Goal: Book appointment/travel/reservation

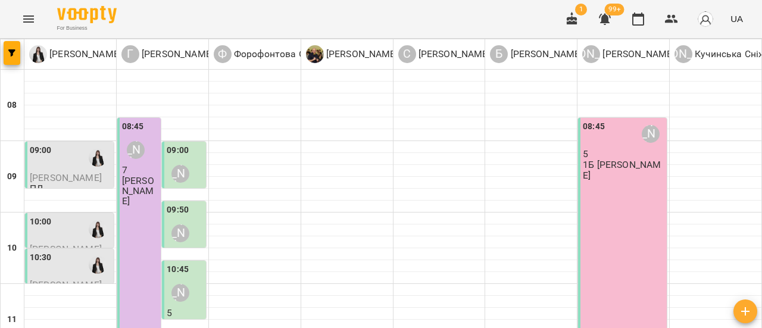
scroll to position [179, 0]
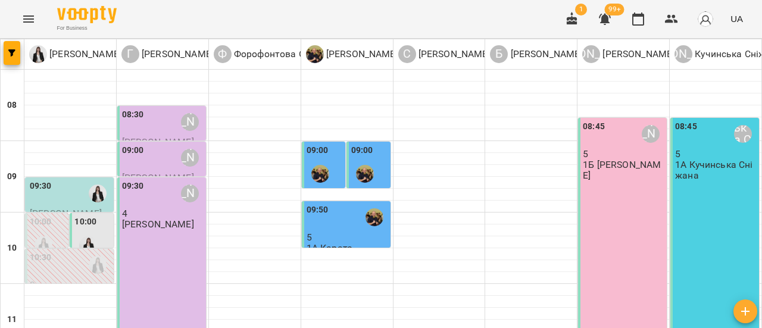
scroll to position [60, 0]
click at [51, 232] on div at bounding box center [43, 245] width 27 height 27
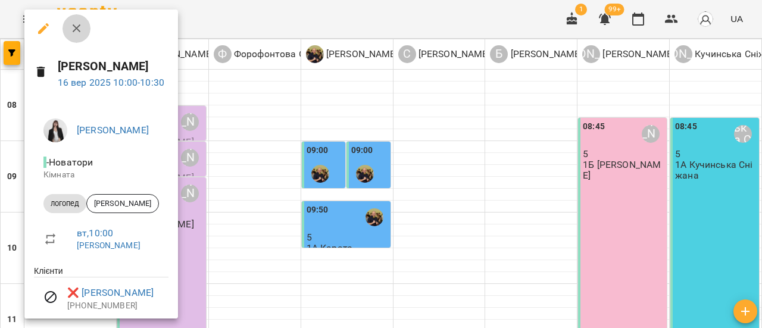
click at [74, 27] on icon "button" at bounding box center [77, 28] width 14 height 14
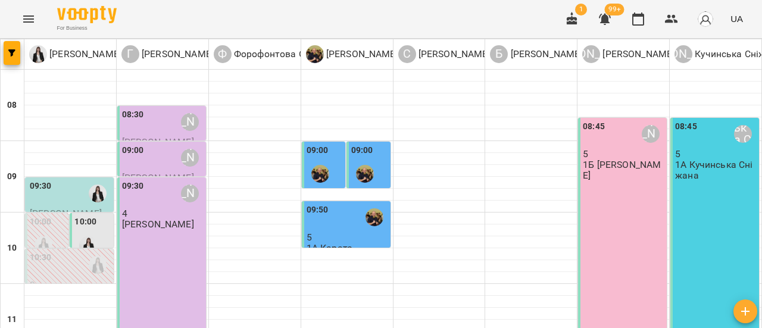
click at [55, 232] on div at bounding box center [43, 245] width 27 height 27
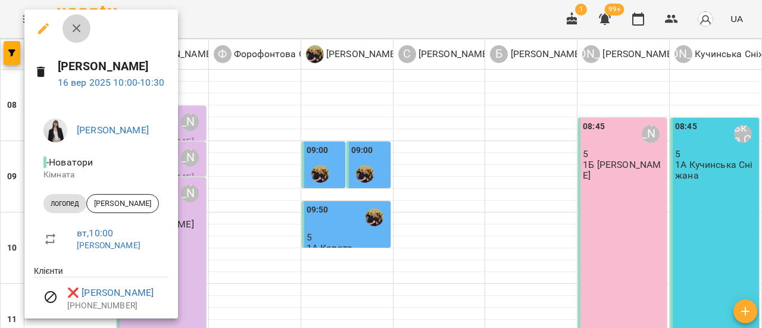
click at [79, 29] on icon "button" at bounding box center [77, 28] width 14 height 14
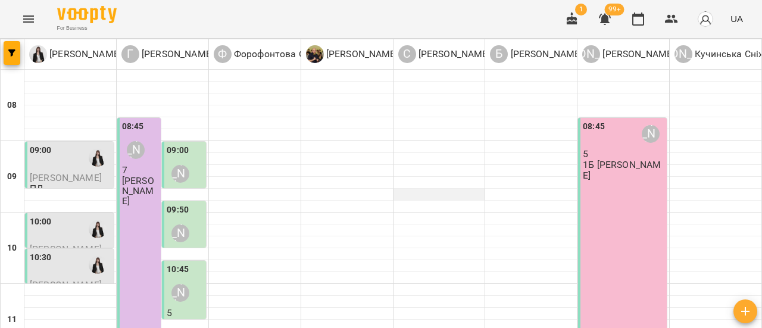
scroll to position [0, 0]
type input "**********"
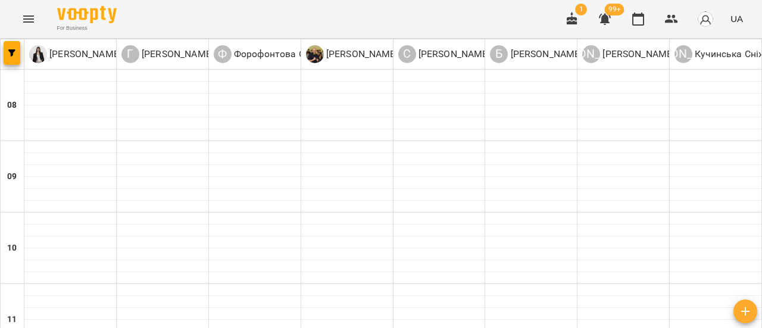
type input "**********"
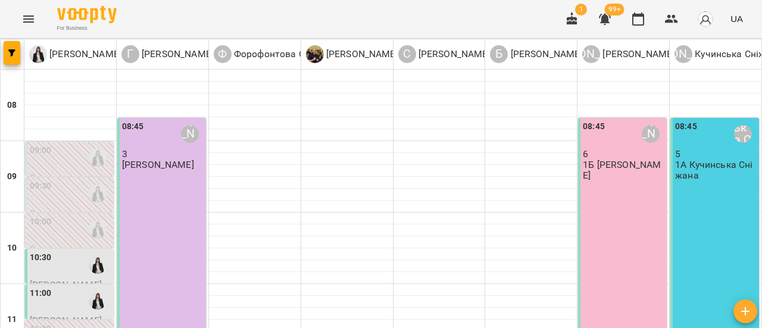
scroll to position [119, 0]
click at [80, 251] on div "10:30" at bounding box center [71, 264] width 82 height 27
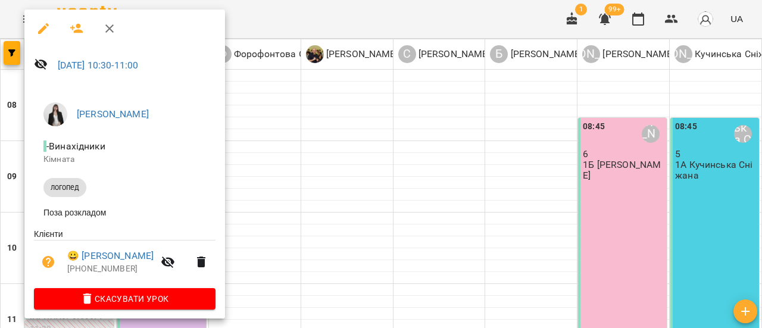
click at [109, 32] on icon "button" at bounding box center [109, 28] width 14 height 14
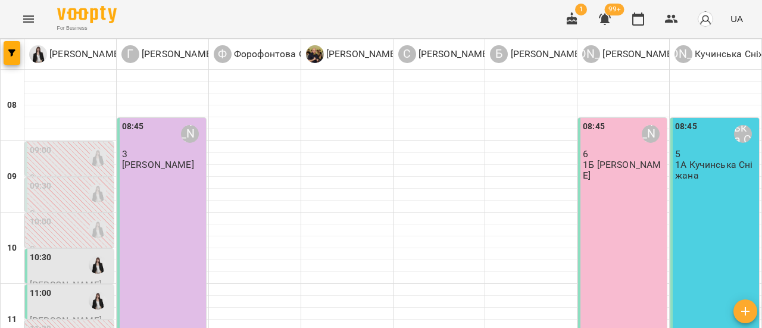
click at [58, 287] on div "11:00" at bounding box center [71, 300] width 82 height 27
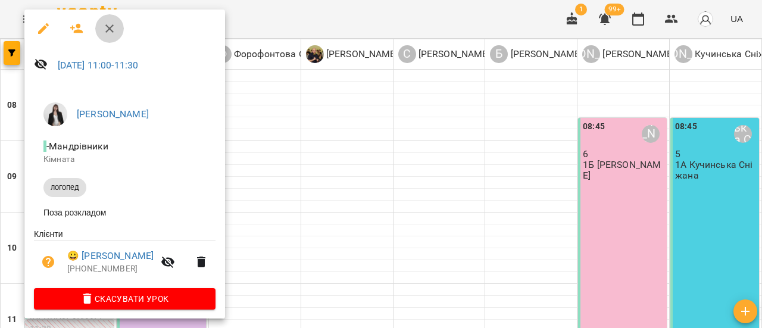
click at [107, 33] on icon "button" at bounding box center [109, 28] width 14 height 14
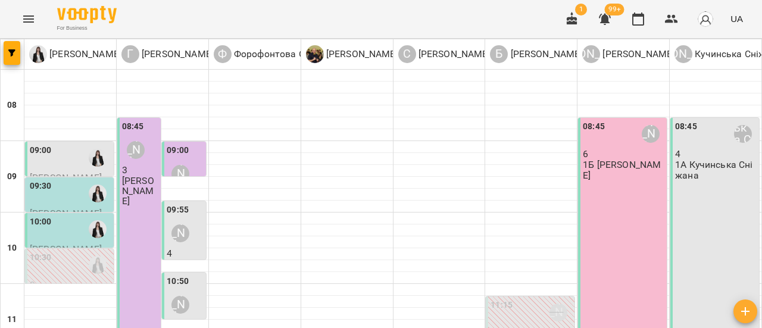
scroll to position [60, 0]
click at [27, 20] on icon "Menu" at bounding box center [28, 19] width 14 height 14
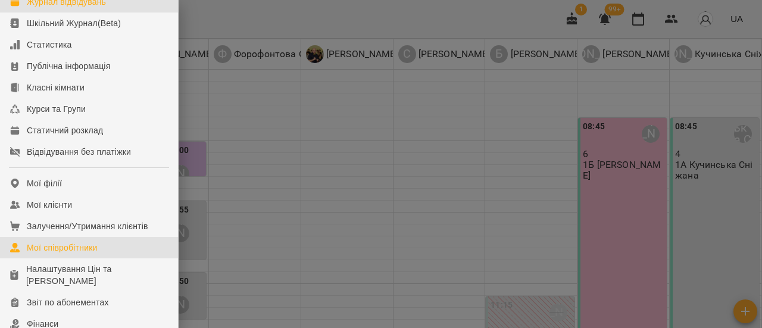
click at [93, 254] on div "Мої співробітники" at bounding box center [62, 248] width 71 height 12
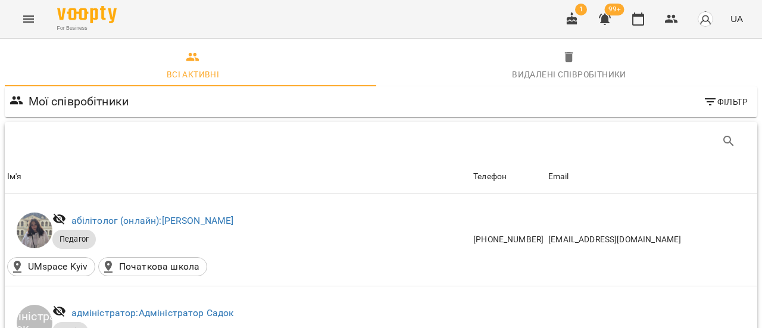
click at [35, 24] on icon "Menu" at bounding box center [28, 19] width 14 height 14
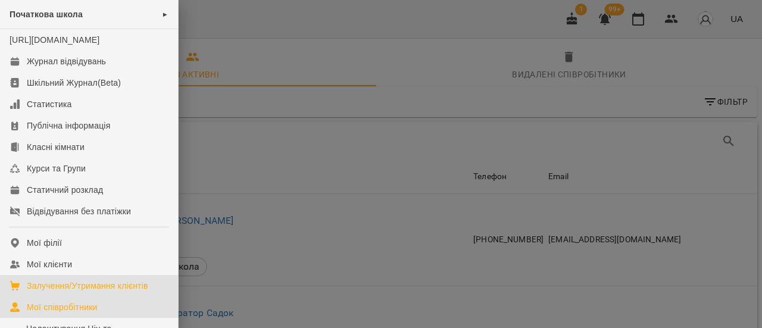
click at [88, 292] on div "Залучення/Утримання клієнтів" at bounding box center [87, 286] width 121 height 12
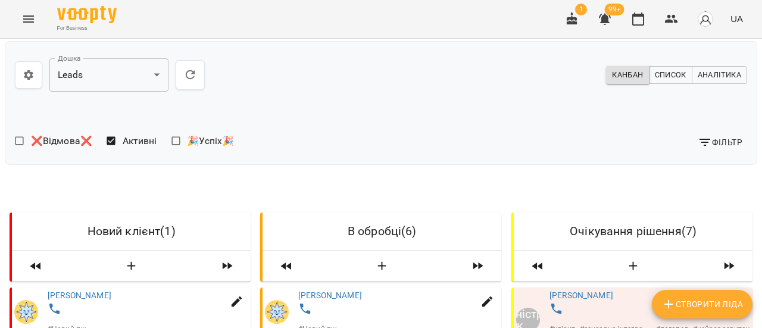
scroll to position [179, 0]
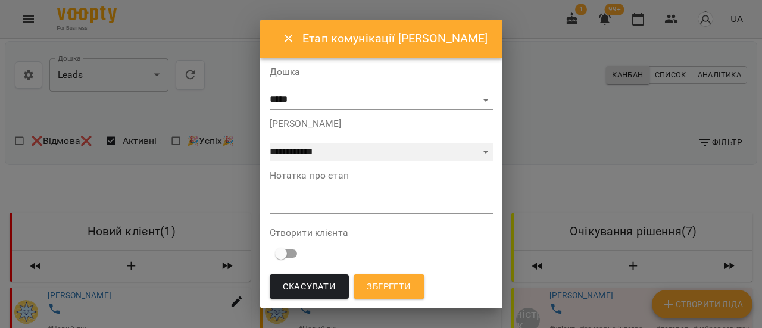
click at [479, 150] on select "**********" at bounding box center [381, 152] width 223 height 19
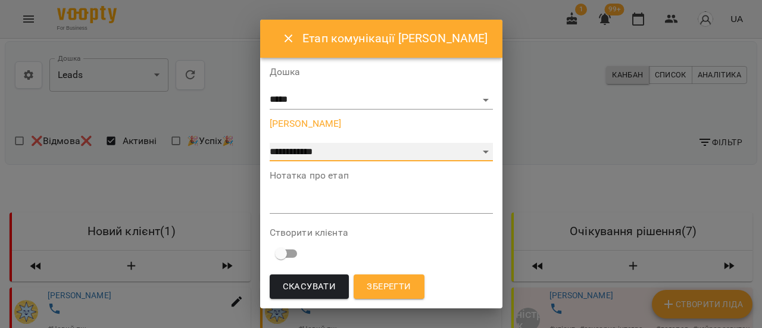
select select "*"
click at [277, 143] on select "**********" at bounding box center [381, 152] width 223 height 19
click at [411, 283] on span "Зберегти" at bounding box center [389, 286] width 44 height 15
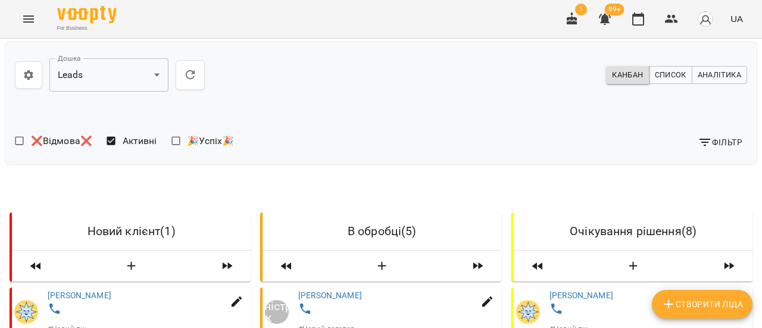
scroll to position [191, 0]
click at [31, 19] on icon "Menu" at bounding box center [28, 18] width 11 height 7
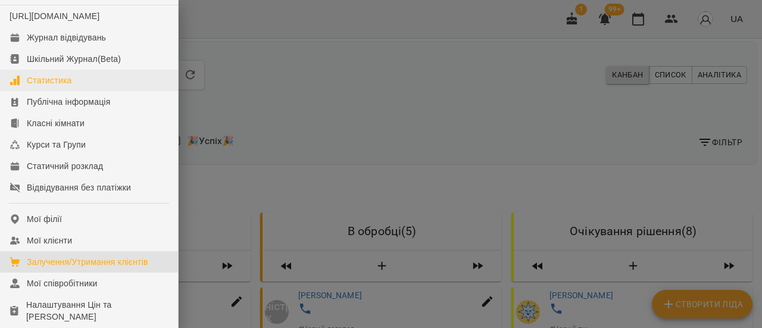
scroll to position [60, 0]
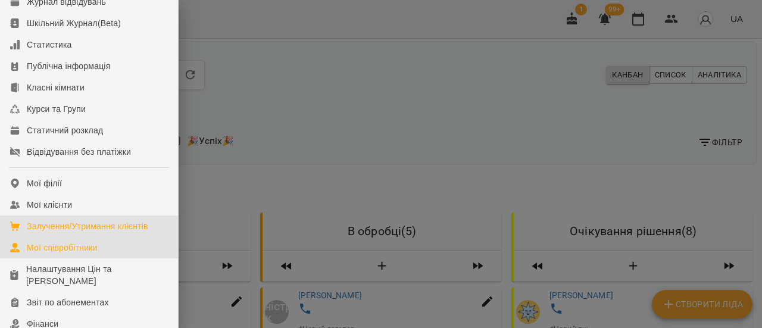
click at [85, 254] on div "Мої співробітники" at bounding box center [62, 248] width 71 height 12
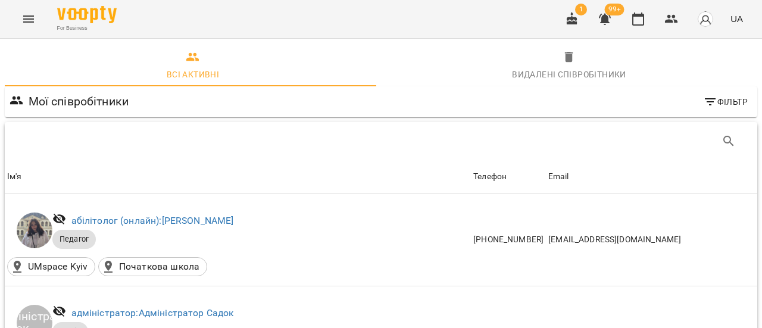
click at [28, 18] on icon "Menu" at bounding box center [28, 18] width 11 height 7
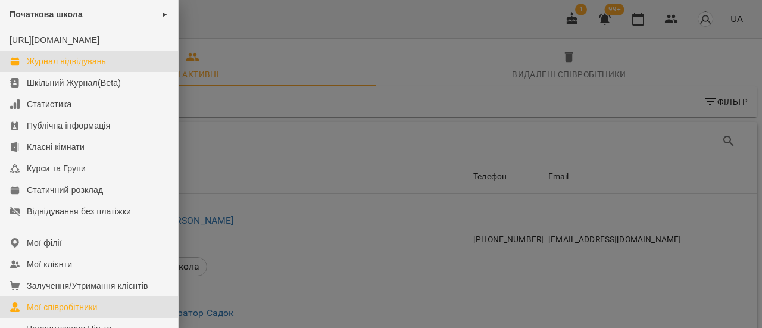
click at [48, 67] on div "Журнал відвідувань" at bounding box center [66, 61] width 79 height 12
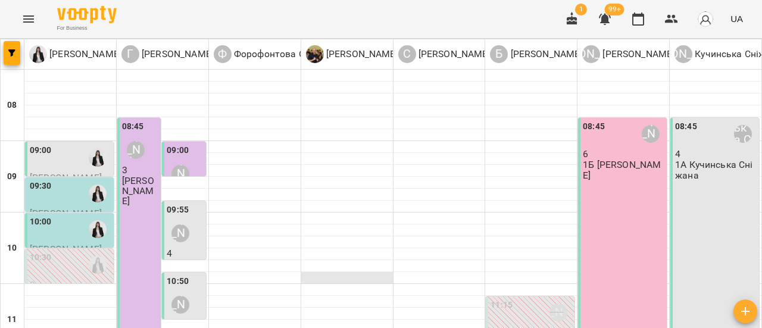
scroll to position [119, 0]
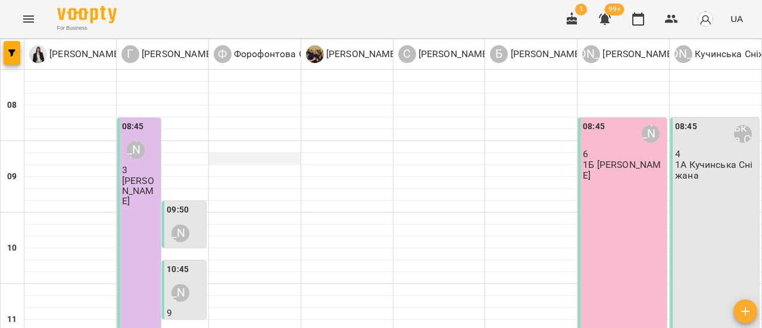
scroll to position [0, 0]
click at [24, 21] on icon "Menu" at bounding box center [28, 19] width 14 height 14
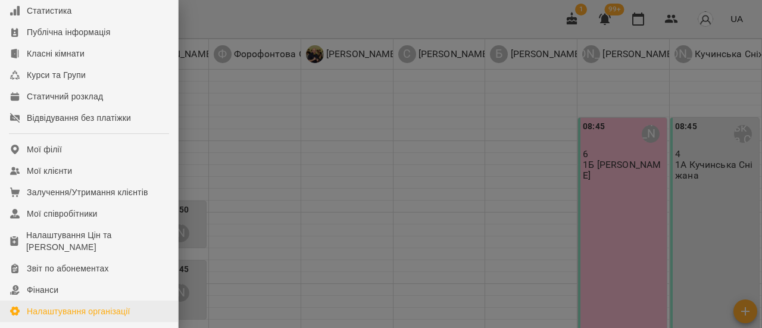
scroll to position [179, 0]
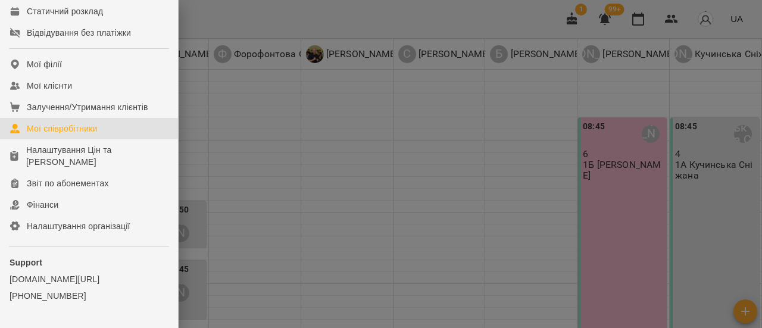
click at [68, 135] on div "Мої співробітники" at bounding box center [62, 129] width 71 height 12
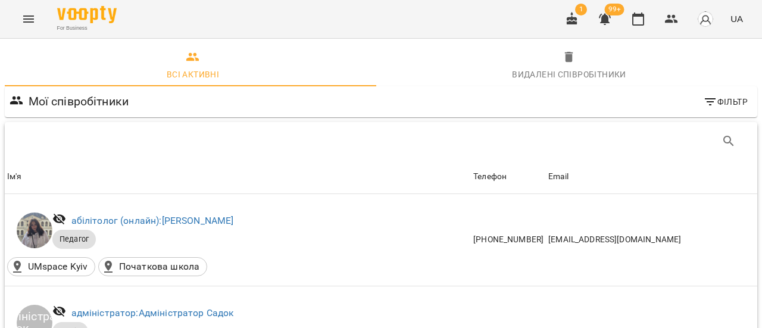
click at [25, 16] on icon "Menu" at bounding box center [28, 18] width 11 height 7
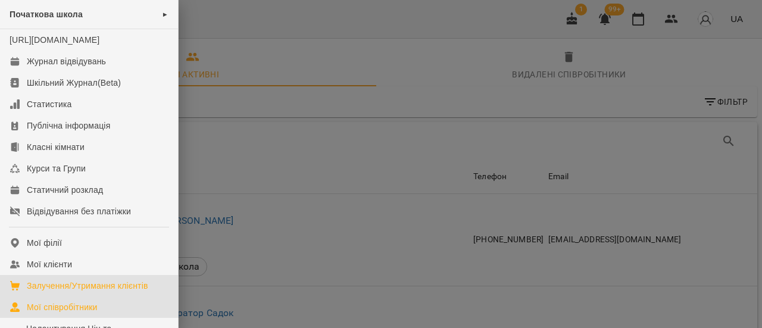
click at [75, 292] on div "Залучення/Утримання клієнтів" at bounding box center [87, 286] width 121 height 12
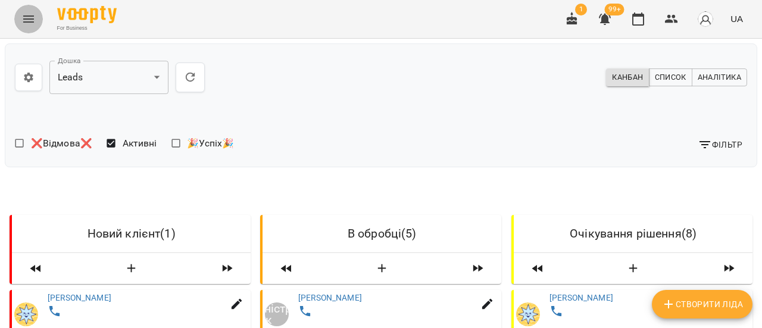
click at [26, 23] on icon "Menu" at bounding box center [28, 19] width 14 height 14
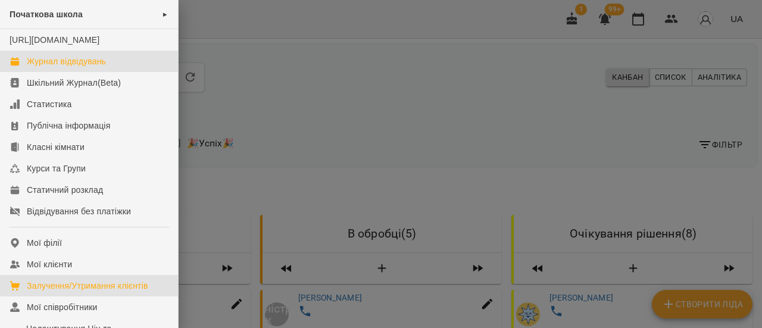
click at [58, 67] on div "Журнал відвідувань" at bounding box center [66, 61] width 79 height 12
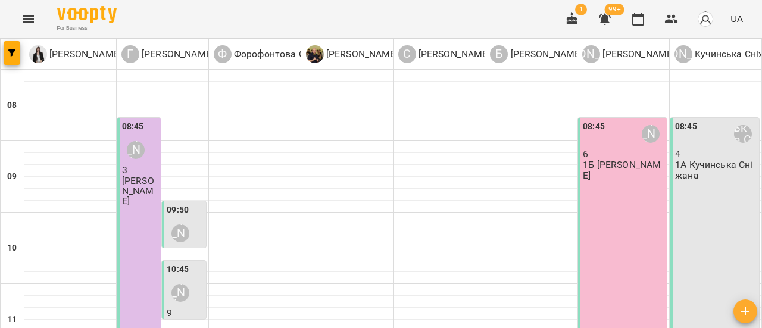
type input "**********"
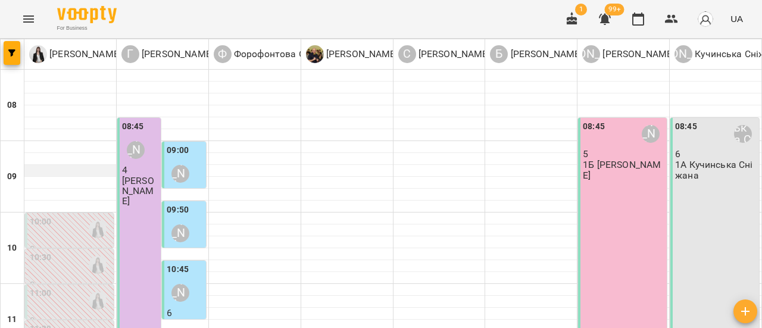
scroll to position [238, 0]
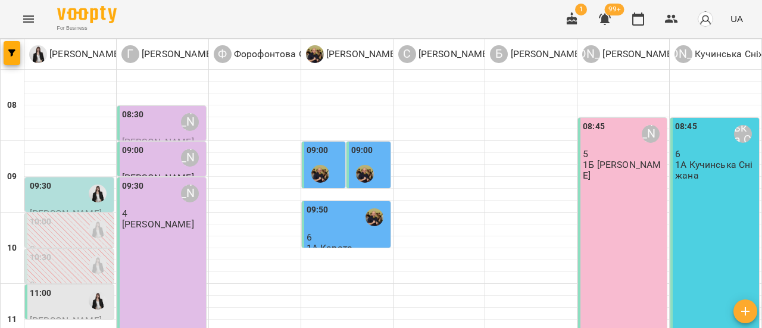
scroll to position [119, 0]
type input "**********"
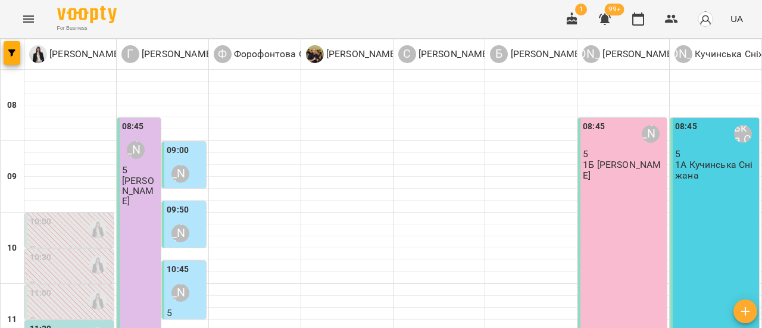
scroll to position [179, 0]
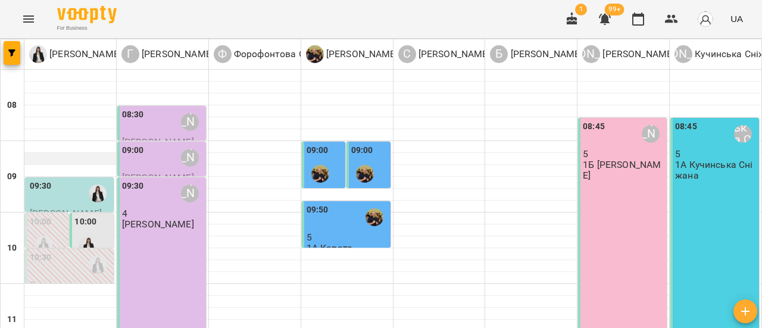
scroll to position [60, 0]
click at [39, 232] on div at bounding box center [43, 245] width 27 height 27
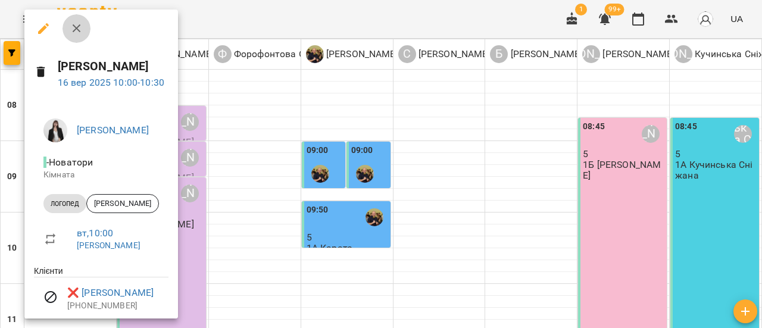
click at [83, 23] on icon "button" at bounding box center [77, 28] width 14 height 14
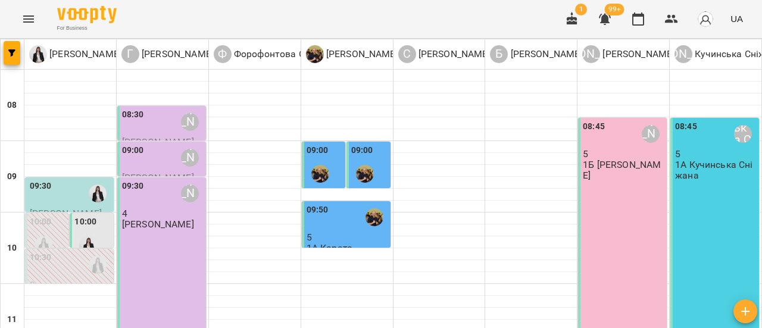
click at [92, 232] on div at bounding box center [87, 245] width 27 height 27
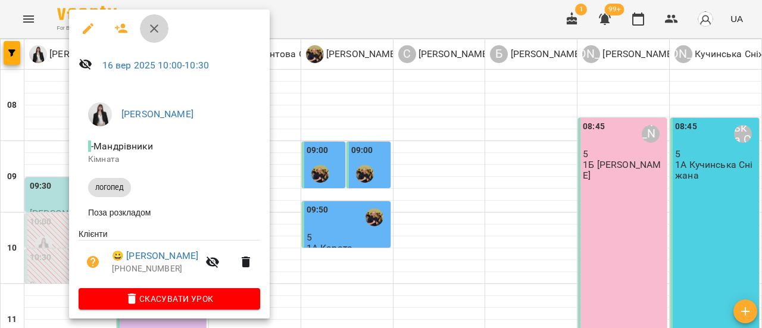
click at [157, 29] on icon "button" at bounding box center [154, 28] width 14 height 14
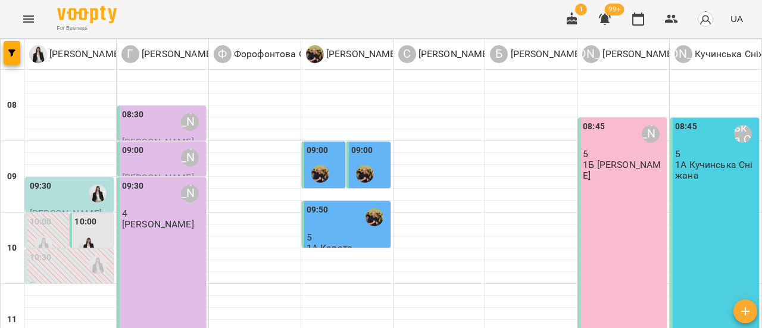
click at [42, 216] on label "10:00" at bounding box center [41, 222] width 22 height 13
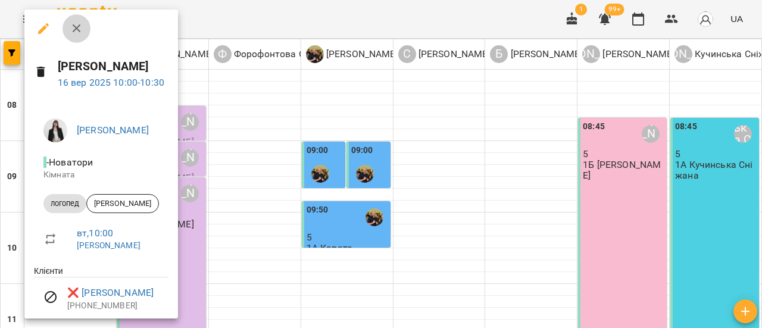
click at [77, 29] on icon "button" at bounding box center [76, 28] width 8 height 8
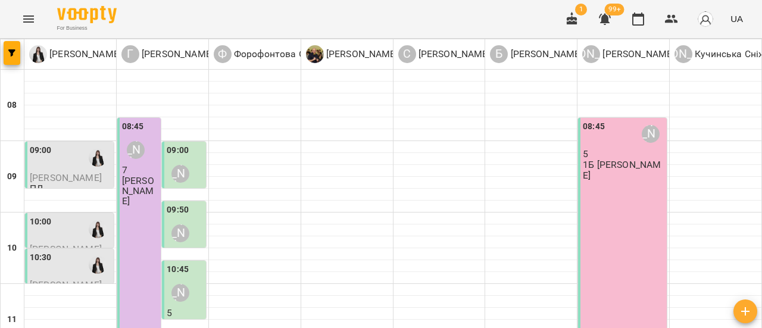
scroll to position [357, 0]
